Goal: Transaction & Acquisition: Purchase product/service

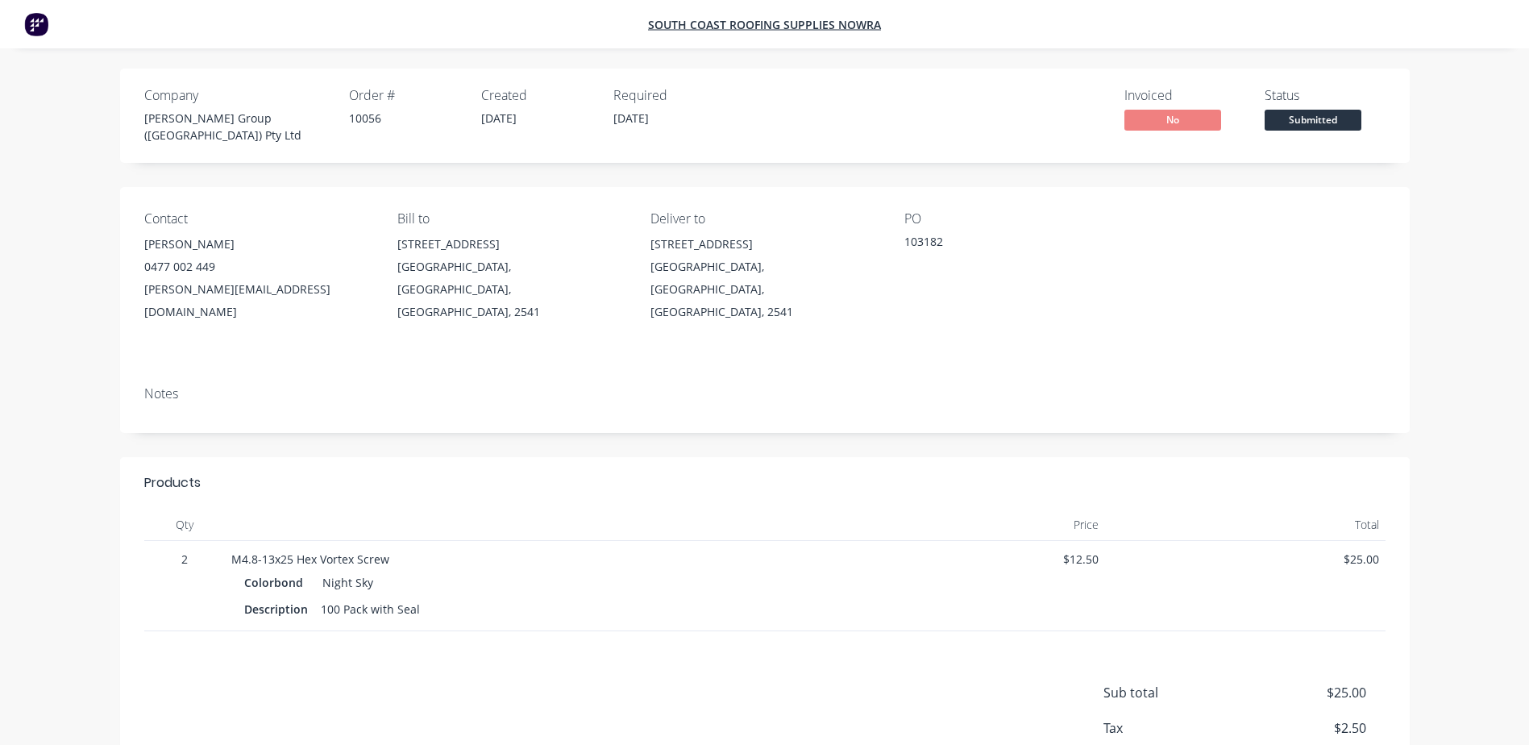
click at [993, 293] on div "Contact [PERSON_NAME] [PHONE_NUMBER] [PERSON_NAME][EMAIL_ADDRESS][DOMAIN_NAME] …" at bounding box center [764, 280] width 1289 height 186
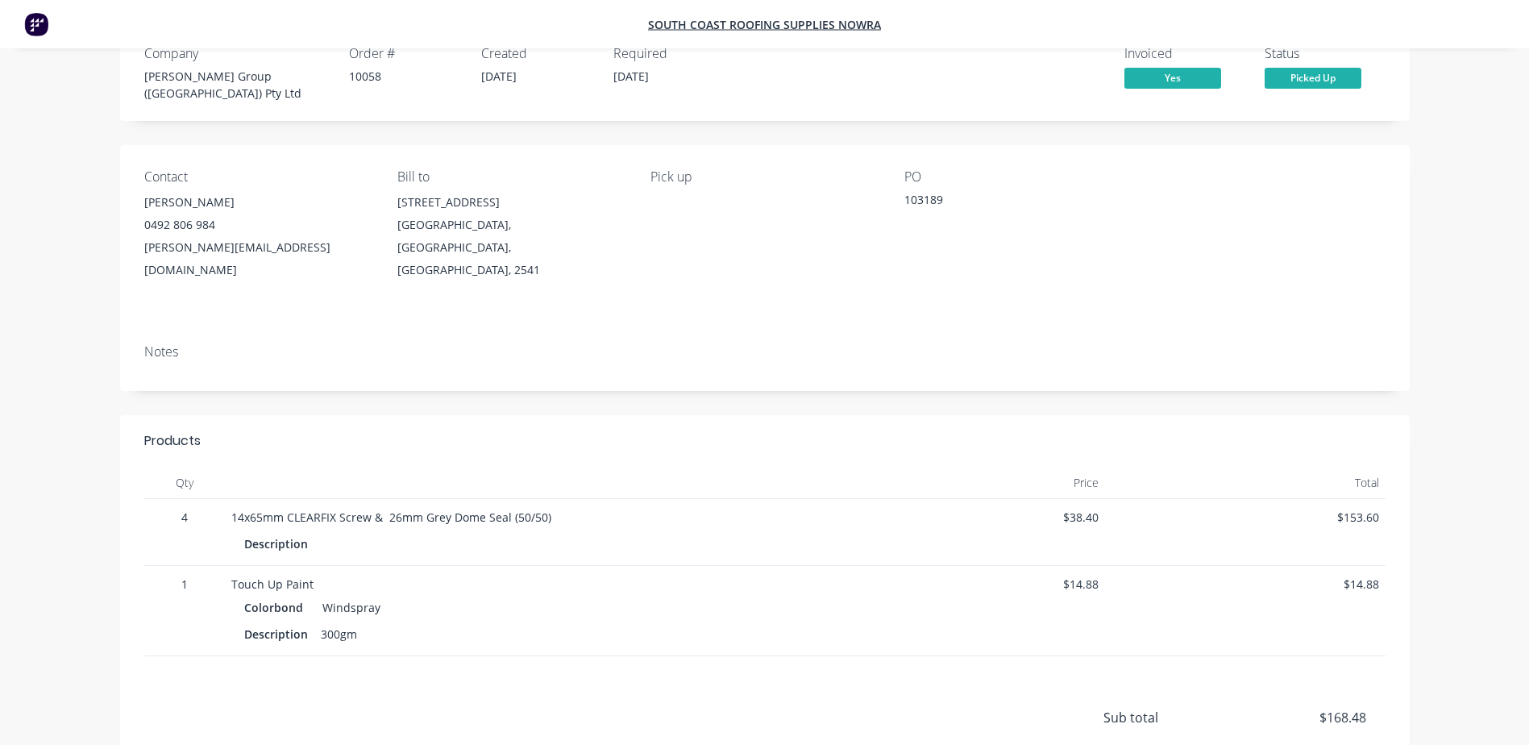
scroll to position [81, 0]
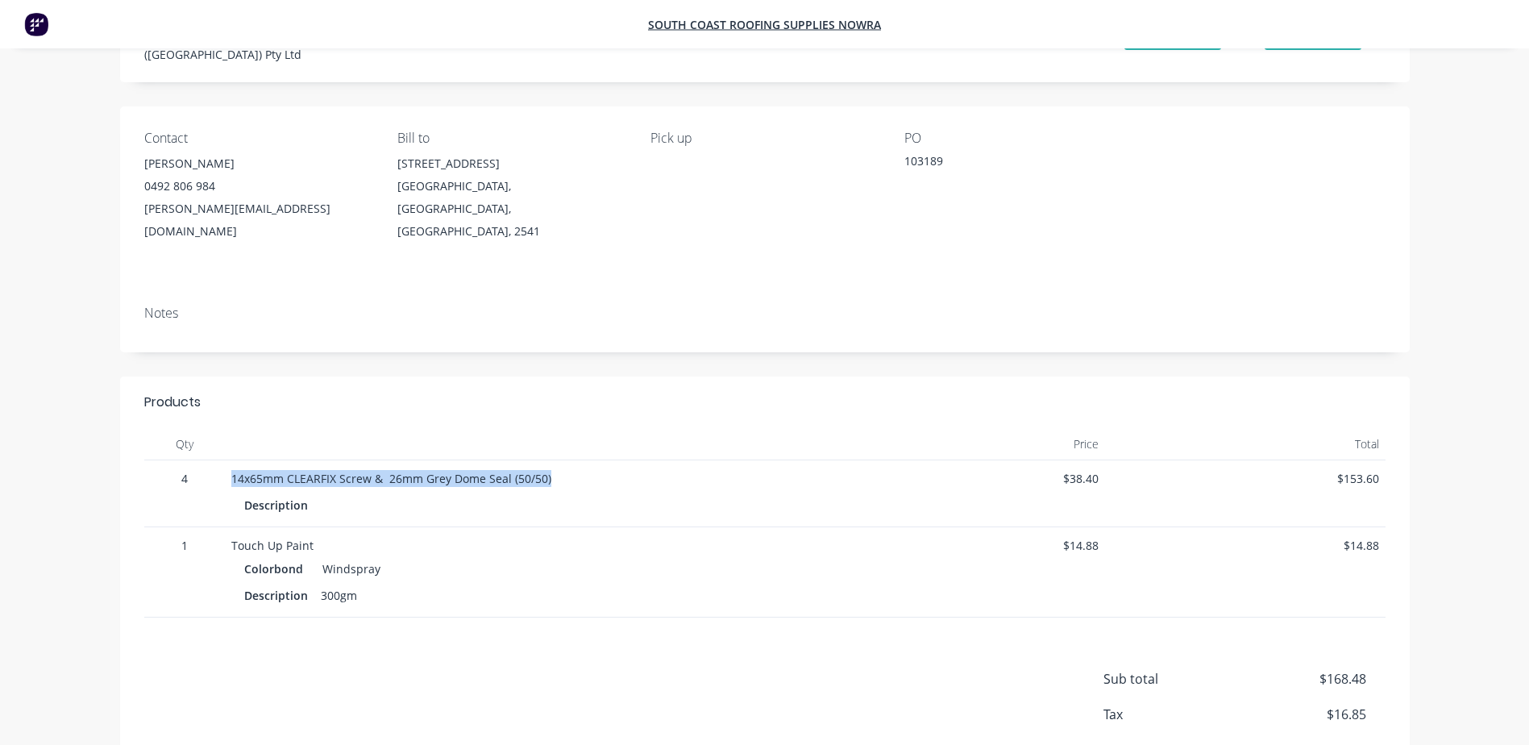
drag, startPoint x: 553, startPoint y: 444, endPoint x: 208, endPoint y: 447, distance: 344.9
click at [208, 460] on div "4 14x65mm CLEARFIX Screw & 26mm Grey Dome Seal (50/50) Description $38.40 $153.…" at bounding box center [764, 493] width 1241 height 67
copy div "14x65mm CLEARFIX Screw & 26mm Grey Dome Seal (50/50)"
drag, startPoint x: 373, startPoint y: 563, endPoint x: 212, endPoint y: 476, distance: 183.2
click at [212, 476] on div "4 14x65mm CLEARFIX Screw & 26mm Grey Dome Seal (50/50) Description $38.40 $153.…" at bounding box center [764, 538] width 1241 height 157
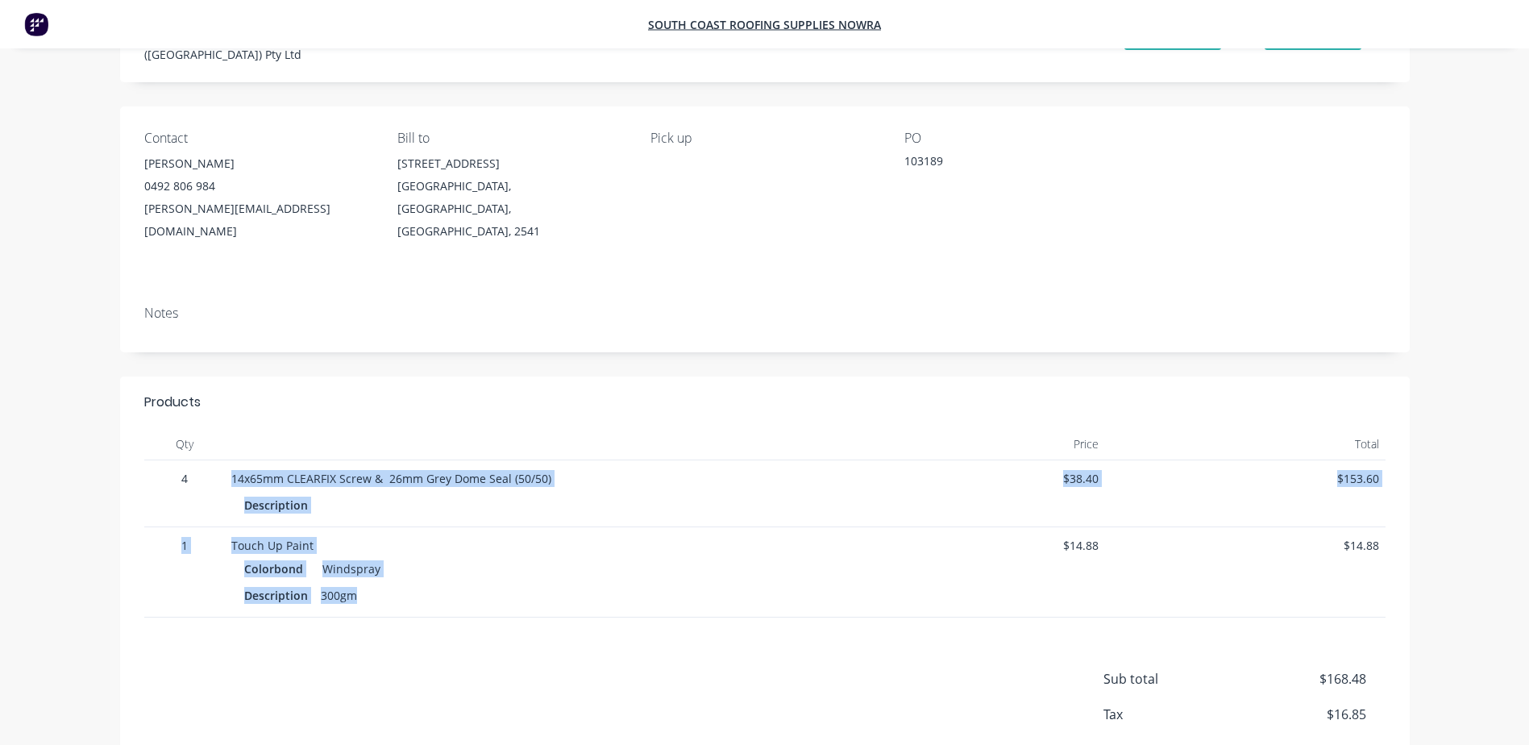
drag, startPoint x: 212, startPoint y: 476, endPoint x: 401, endPoint y: 542, distance: 200.6
click at [401, 557] on div "Colorbond Windspray" at bounding box center [525, 568] width 562 height 23
drag, startPoint x: 382, startPoint y: 550, endPoint x: 203, endPoint y: 501, distance: 185.5
click at [203, 527] on div "1 Touch Up Paint Colorbond Windspray Description 300gm $14.88 $14.88" at bounding box center [764, 572] width 1241 height 90
copy div "Touch Up Paint Colorbond Windspray Description 300gm"
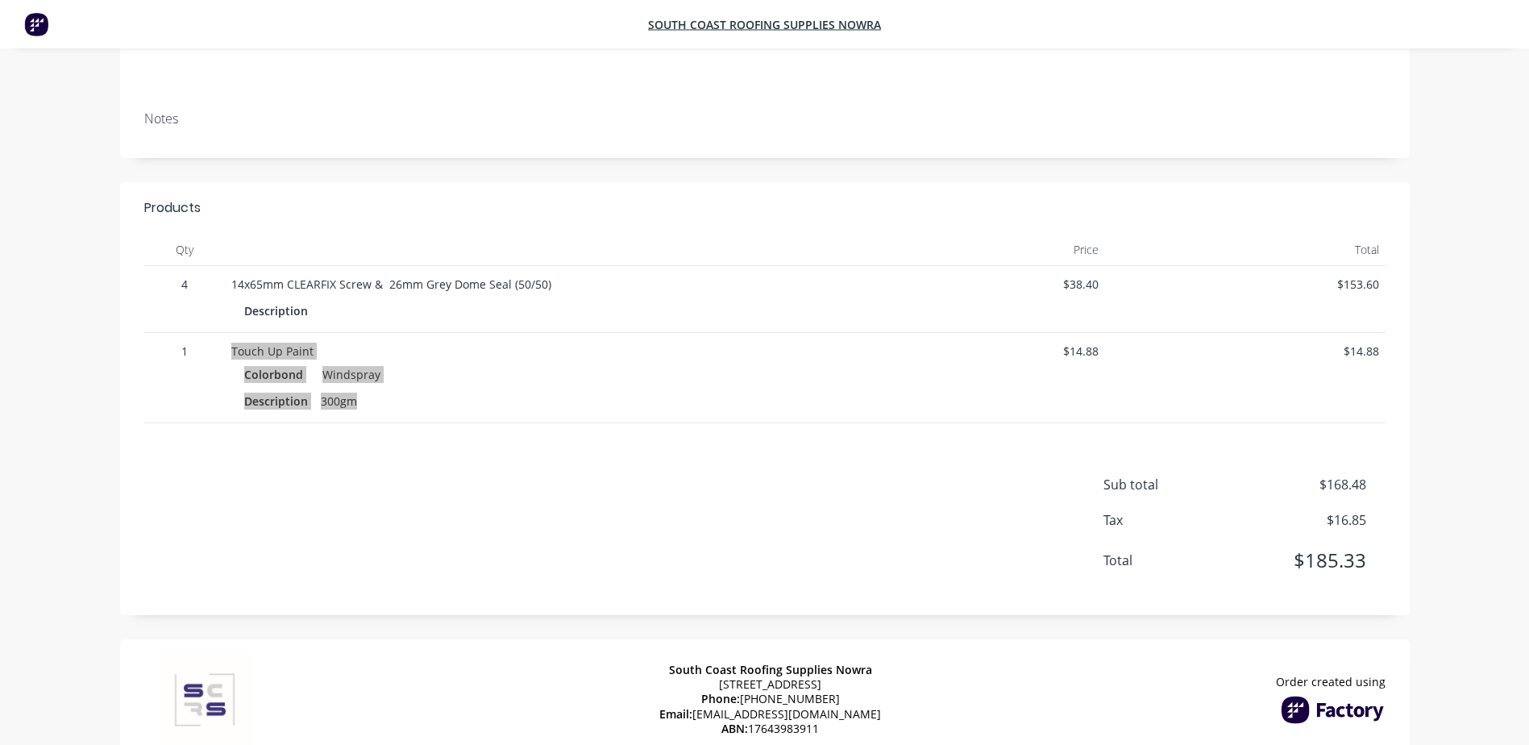
scroll to position [286, 0]
